Goal: Task Accomplishment & Management: Complete application form

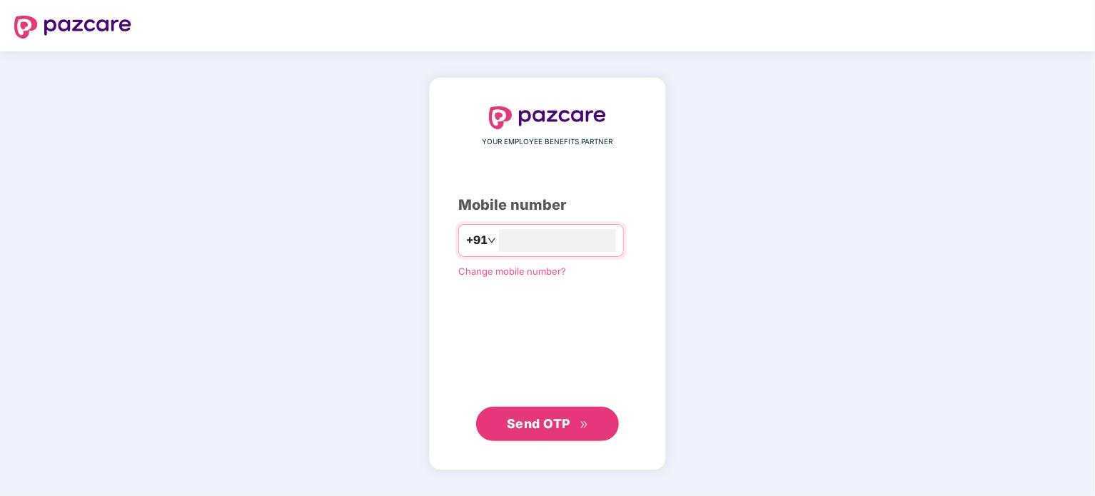
type input "**********"
click at [536, 418] on span "Send OTP" at bounding box center [539, 423] width 64 height 15
click at [520, 422] on span "Send OTP" at bounding box center [539, 422] width 64 height 15
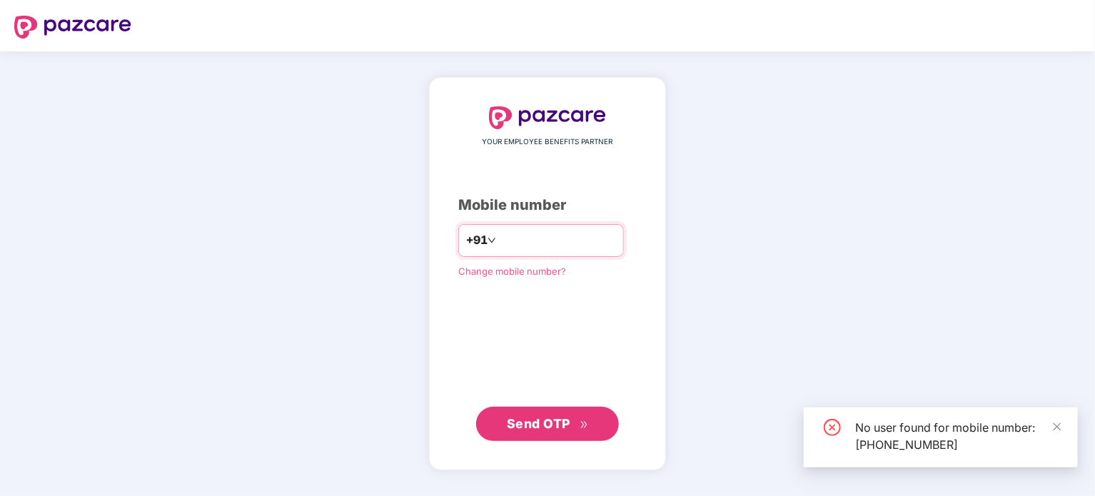
drag, startPoint x: 482, startPoint y: 242, endPoint x: 569, endPoint y: 241, distance: 87.1
click at [569, 241] on input "**********" at bounding box center [557, 240] width 117 height 23
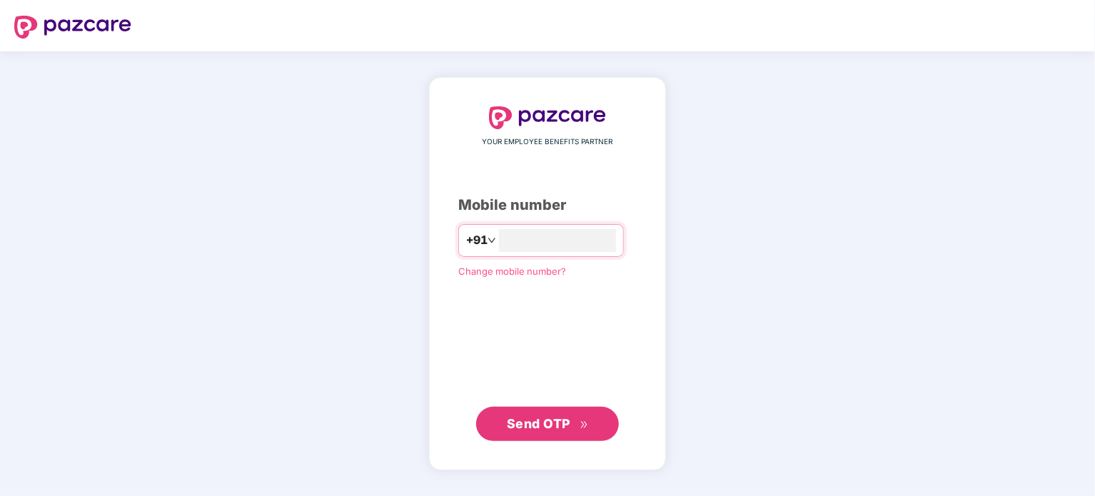
click at [546, 409] on button "Send OTP" at bounding box center [547, 424] width 143 height 34
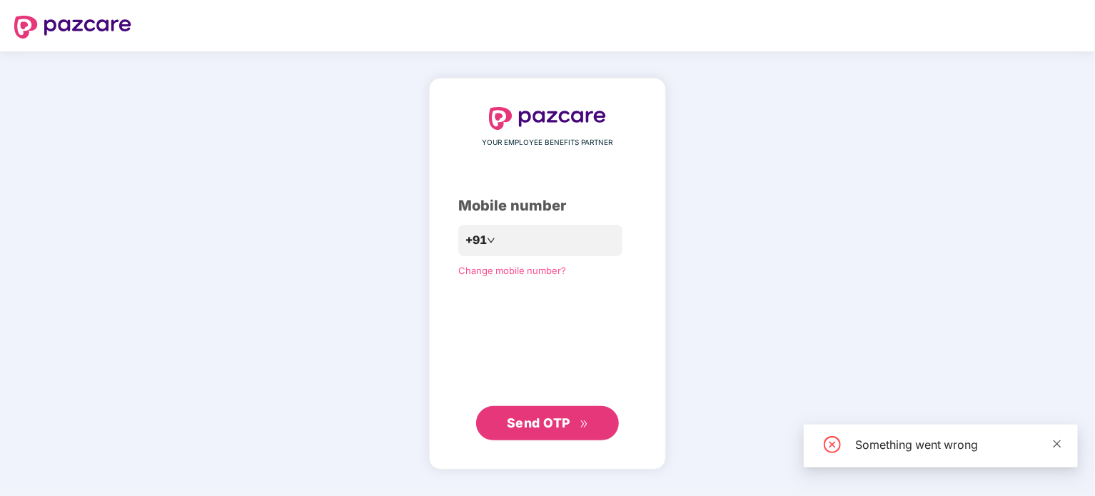
click at [1062, 444] on icon "close" at bounding box center [1057, 444] width 10 height 10
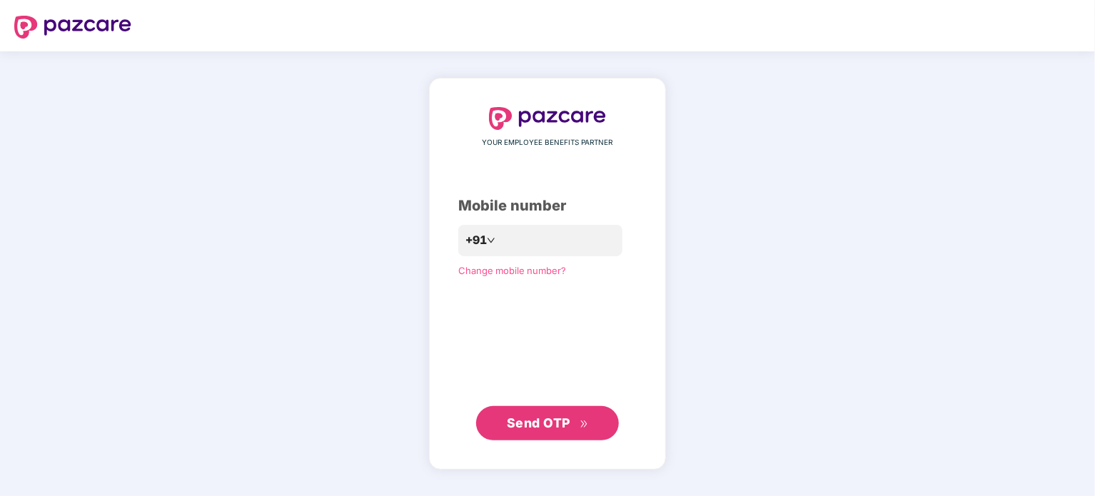
click at [552, 419] on span "Send OTP" at bounding box center [539, 422] width 64 height 15
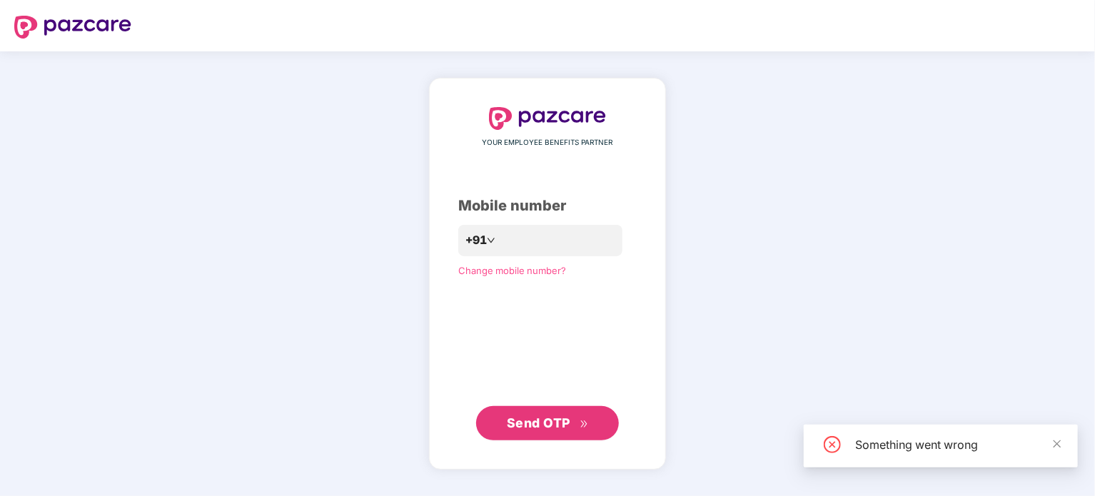
click at [1063, 445] on div "Something went wrong" at bounding box center [941, 446] width 274 height 43
click at [1057, 443] on icon "close" at bounding box center [1058, 444] width 8 height 8
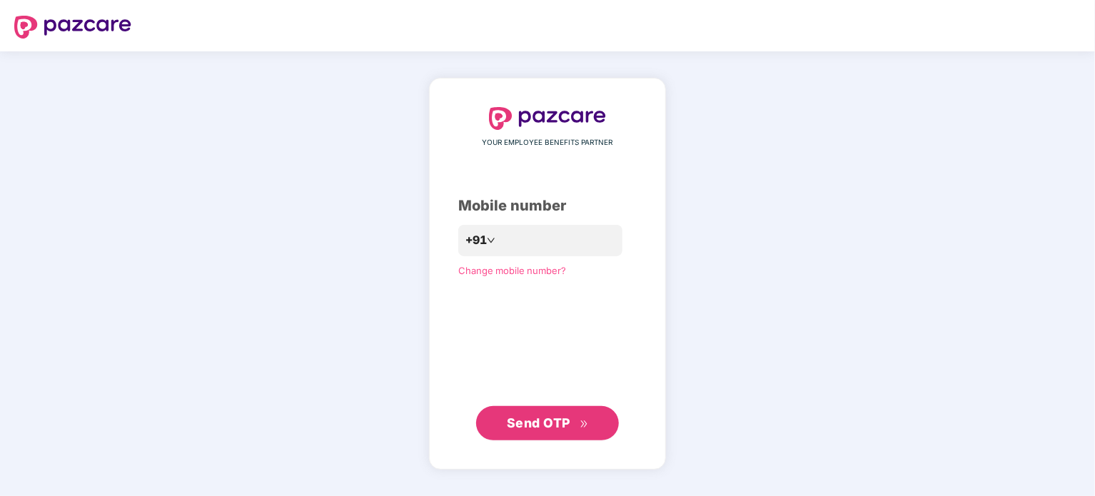
click at [549, 423] on span "Send OTP" at bounding box center [539, 422] width 64 height 15
click at [553, 415] on span "Send OTP" at bounding box center [539, 422] width 64 height 15
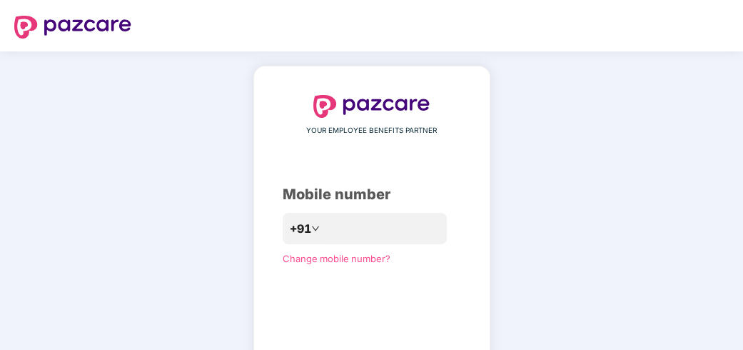
scroll to position [121, 0]
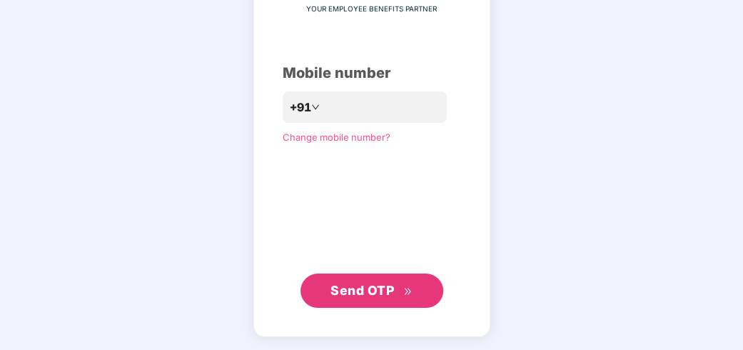
click at [360, 289] on span "Send OTP" at bounding box center [362, 290] width 64 height 15
